Goal: Information Seeking & Learning: Learn about a topic

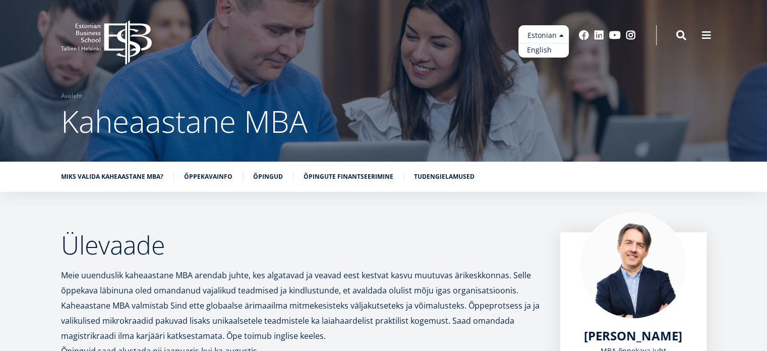
click at [548, 50] on link "English" at bounding box center [544, 50] width 50 height 15
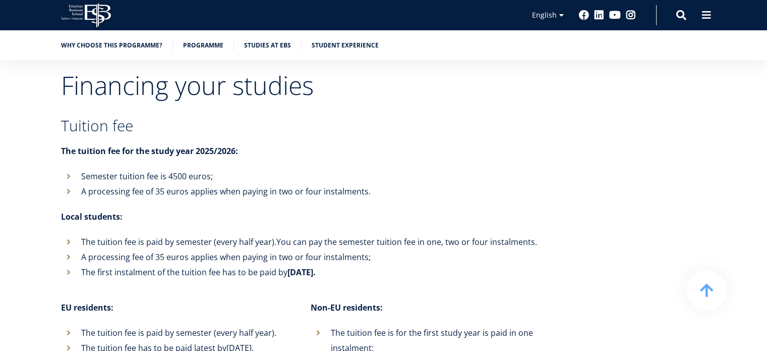
scroll to position [3799, 0]
click at [158, 169] on li "Semester tuition fee is 4500 euros;" at bounding box center [300, 176] width 479 height 15
copy ul "Semester tuition fee is 4500 euros;"
